Goal: Information Seeking & Learning: Learn about a topic

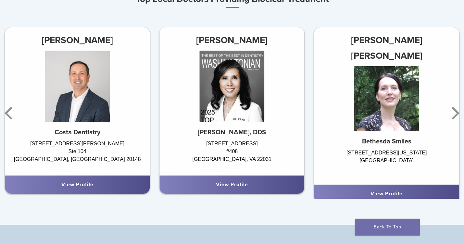
scroll to position [396, 0]
click at [455, 118] on icon "Next" at bounding box center [454, 112] width 13 height 39
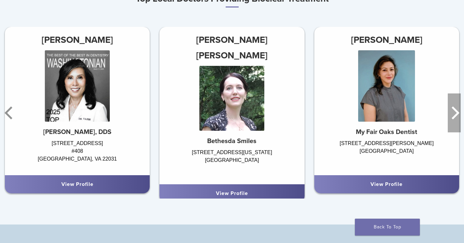
click at [455, 118] on icon "Next" at bounding box center [454, 112] width 13 height 39
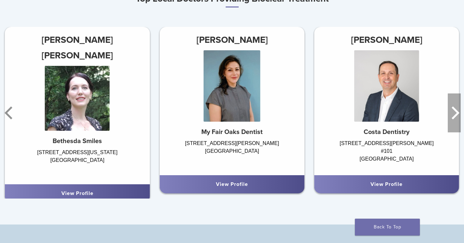
click at [455, 118] on icon "Next" at bounding box center [454, 112] width 13 height 39
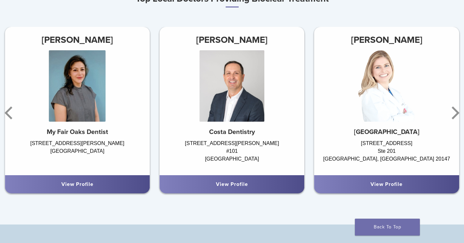
scroll to position [406, 0]
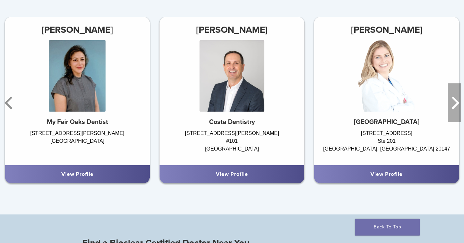
click at [455, 105] on icon "Next" at bounding box center [455, 102] width 8 height 13
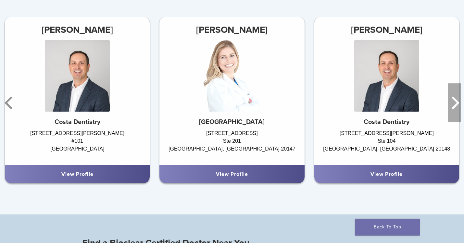
click at [455, 105] on icon "Next" at bounding box center [455, 102] width 8 height 13
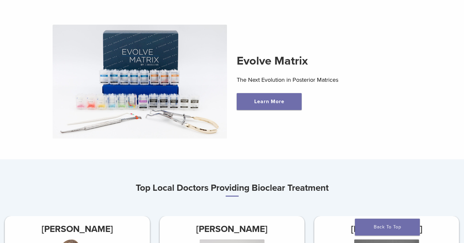
scroll to position [205, 0]
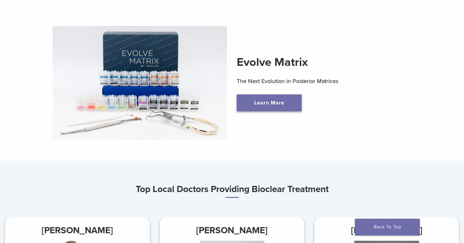
click at [262, 96] on link "Learn More" at bounding box center [269, 102] width 65 height 17
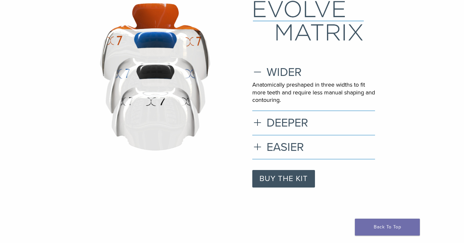
scroll to position [56, 0]
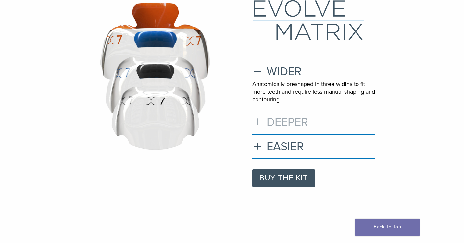
click at [258, 121] on h3 "DEEPER" at bounding box center [313, 122] width 123 height 14
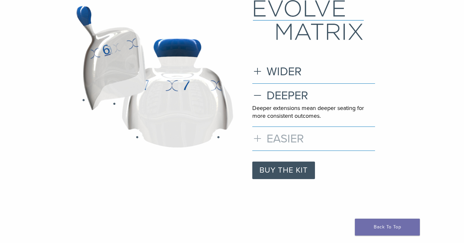
click at [255, 140] on h3 "EASIER" at bounding box center [313, 139] width 123 height 14
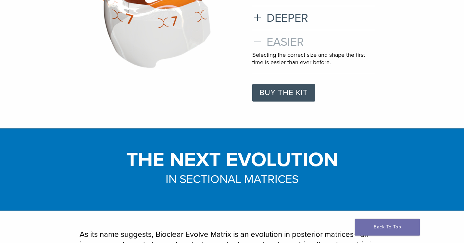
scroll to position [0, 0]
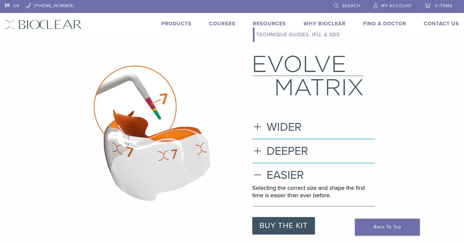
click at [259, 25] on link "Resources" at bounding box center [269, 23] width 33 height 6
click at [179, 24] on link "Products" at bounding box center [176, 23] width 30 height 6
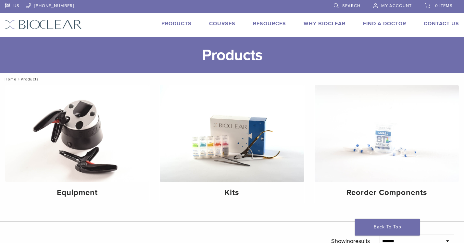
click at [320, 23] on link "Why Bioclear" at bounding box center [324, 23] width 42 height 6
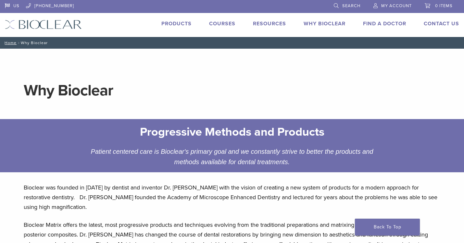
click at [234, 23] on link "Courses" at bounding box center [222, 23] width 26 height 6
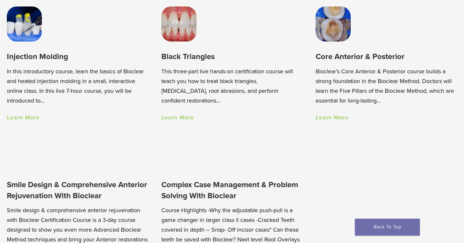
scroll to position [472, 0]
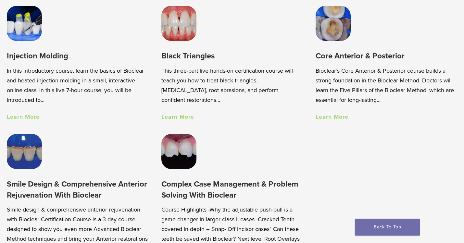
click at [332, 117] on link "Learn More" at bounding box center [331, 116] width 33 height 7
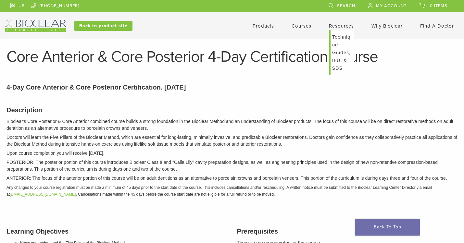
click at [329, 29] on li "Resources Expand child menu Technique Guides, IFU, & SDS" at bounding box center [341, 26] width 25 height 8
click at [333, 23] on link "Resources" at bounding box center [341, 26] width 25 height 6
